Goal: Task Accomplishment & Management: Manage account settings

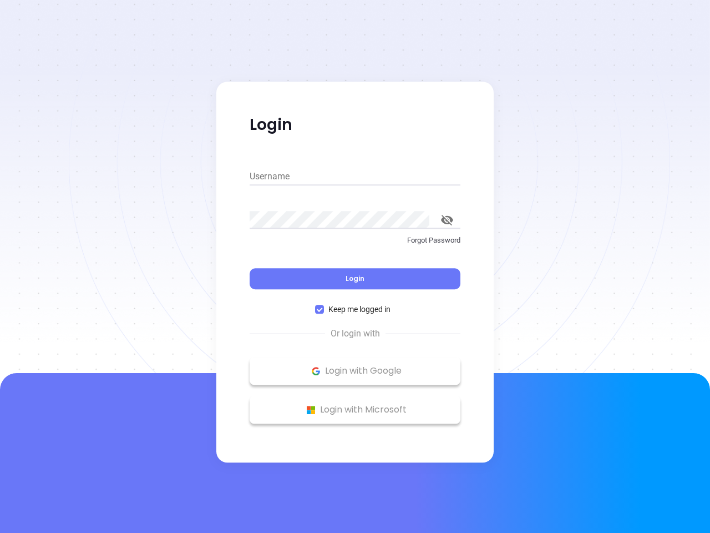
click at [355, 266] on div "Login" at bounding box center [355, 272] width 211 height 34
click at [355, 176] on input "Username" at bounding box center [355, 177] width 211 height 18
click at [447, 220] on icon "toggle password visibility" at bounding box center [447, 220] width 12 height 11
click at [355, 279] on span "Login" at bounding box center [355, 278] width 19 height 9
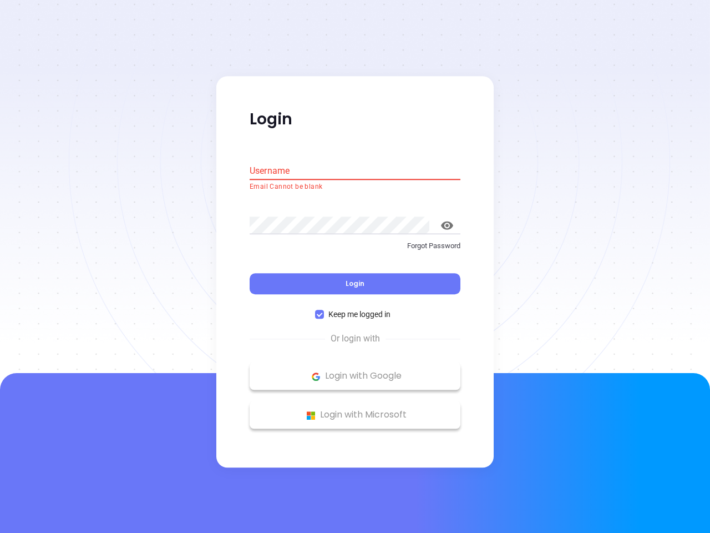
click at [355, 309] on span "Keep me logged in" at bounding box center [359, 314] width 71 height 12
click at [324, 310] on input "Keep me logged in" at bounding box center [319, 314] width 9 height 9
checkbox input "false"
click at [355, 371] on p "Login with Google" at bounding box center [355, 376] width 200 height 17
click at [355, 409] on p "Login with Microsoft" at bounding box center [355, 415] width 200 height 17
